Goal: Information Seeking & Learning: Learn about a topic

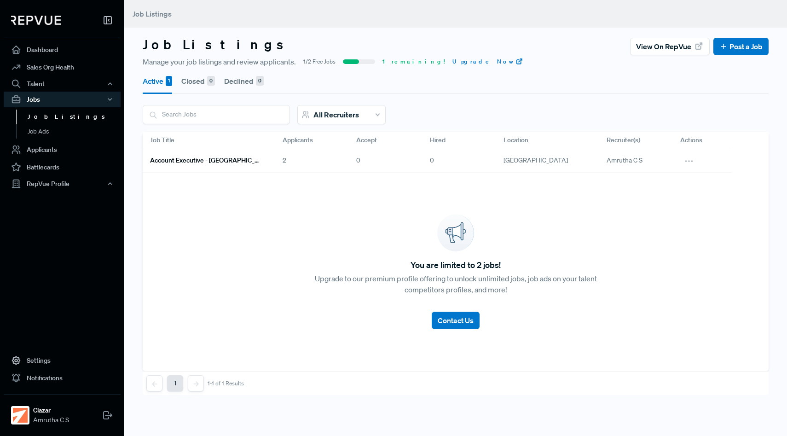
click at [200, 163] on h6 "Account Executive - [GEOGRAPHIC_DATA]" at bounding box center [205, 161] width 110 height 8
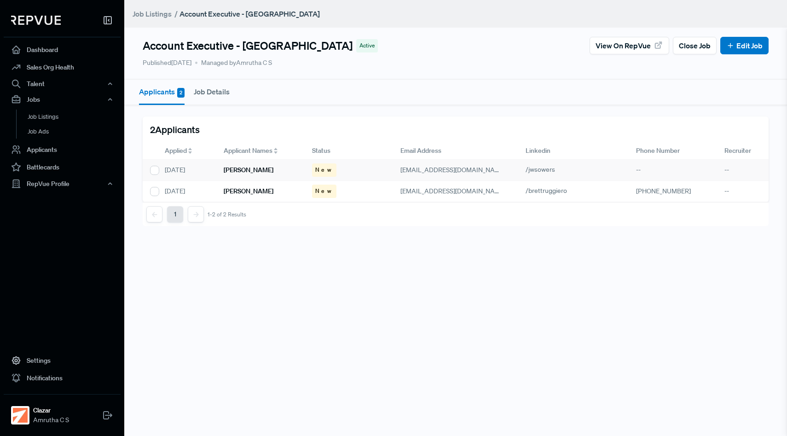
click at [267, 168] on div "[PERSON_NAME]" at bounding box center [260, 170] width 88 height 21
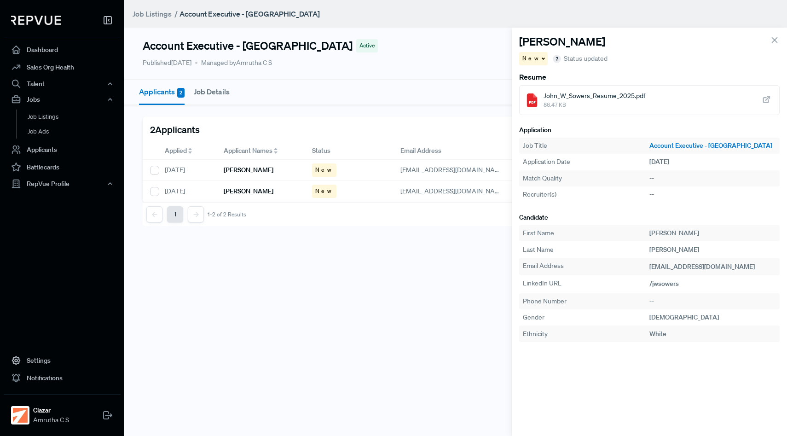
click at [764, 99] on icon at bounding box center [766, 100] width 10 height 10
click at [390, 191] on div "New" at bounding box center [349, 191] width 88 height 21
click at [766, 102] on icon at bounding box center [766, 100] width 10 height 10
